Goal: Information Seeking & Learning: Learn about a topic

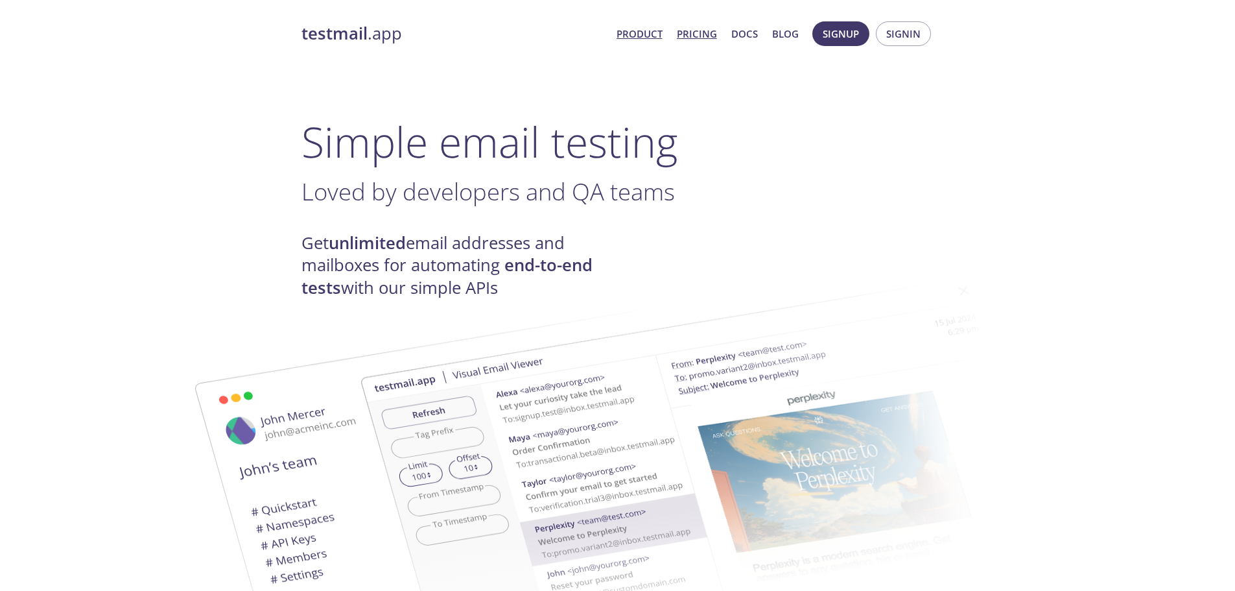
click at [702, 30] on link "Pricing" at bounding box center [697, 33] width 40 height 17
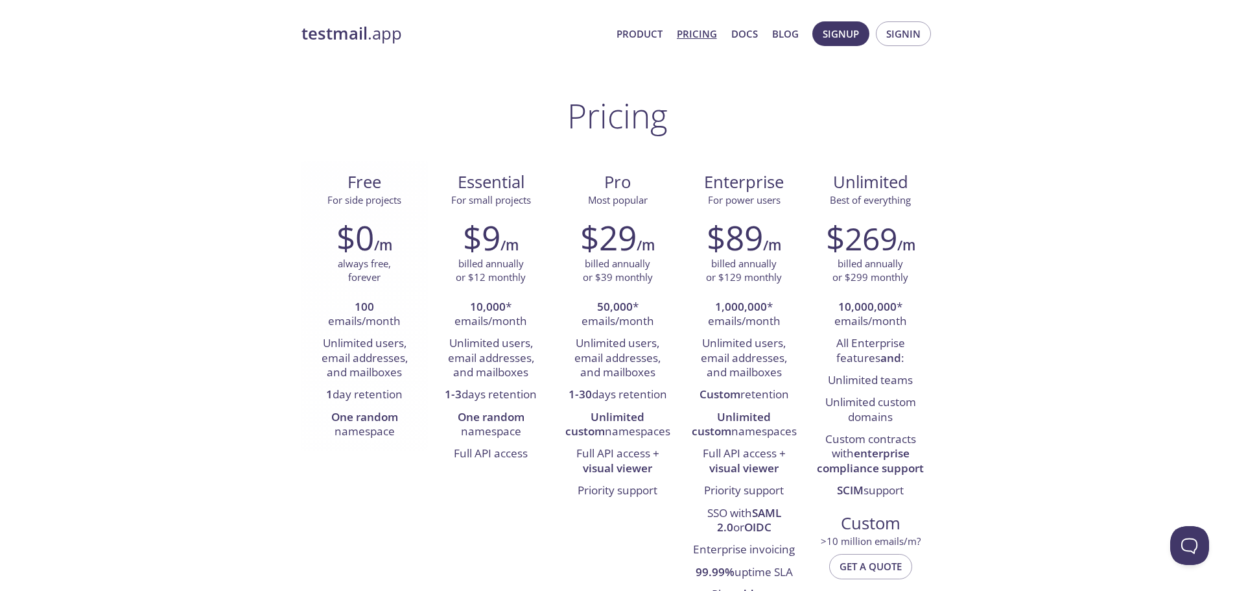
drag, startPoint x: 320, startPoint y: 325, endPoint x: 411, endPoint y: 393, distance: 114.4
click at [411, 393] on ul "100 emails/month Unlimited users, email addresses, and mailboxes 1 day retentio…" at bounding box center [364, 369] width 107 height 147
click at [410, 393] on li "1 day retention" at bounding box center [364, 395] width 107 height 22
click at [647, 29] on link "Product" at bounding box center [639, 33] width 46 height 17
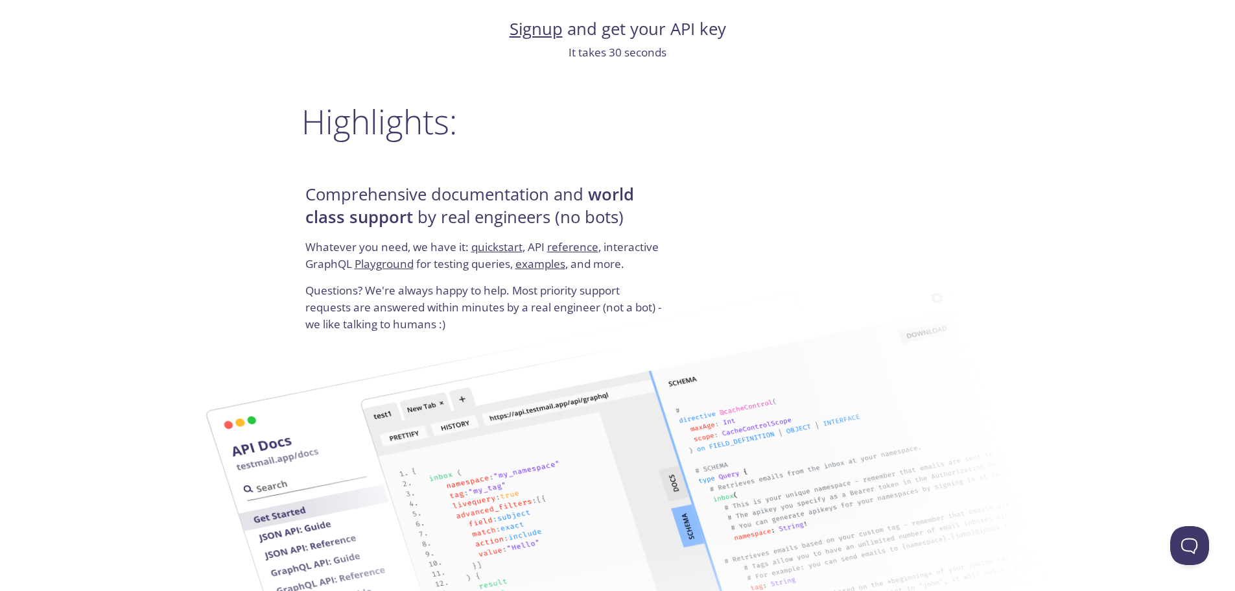
scroll to position [1621, 0]
